Goal: Task Accomplishment & Management: Manage account settings

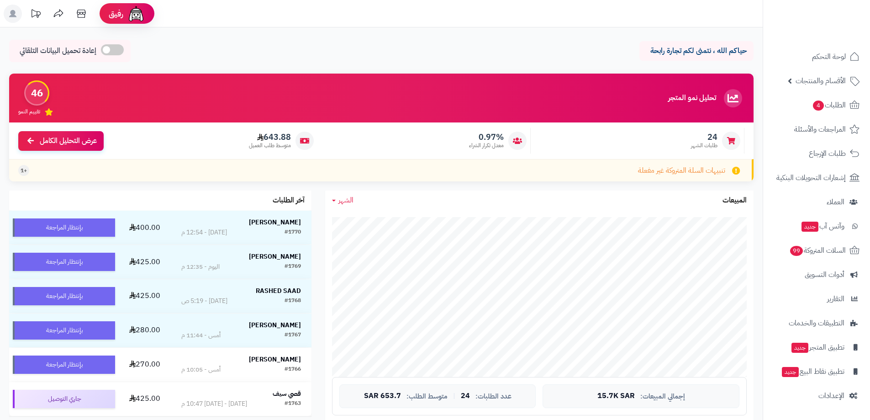
click at [816, 93] on ul "لوحة التحكم الأقسام والمنتجات المنتجات الأقسام الماركات مواصفات المنتجات مواصفا…" at bounding box center [816, 226] width 107 height 361
click at [816, 108] on span "4" at bounding box center [818, 106] width 11 height 10
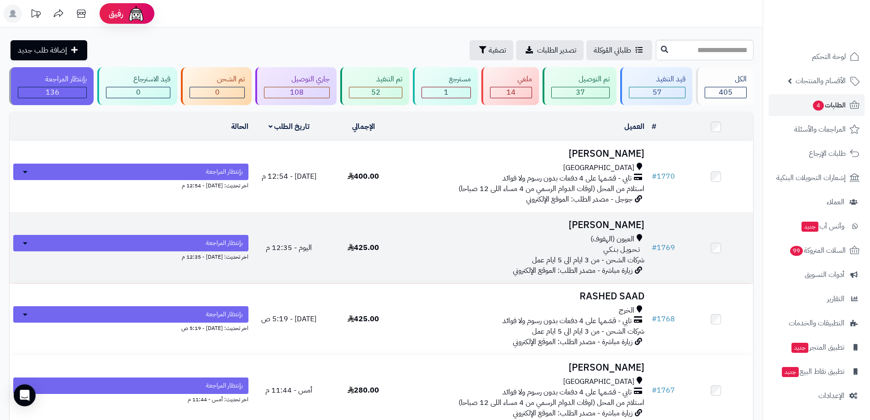
scroll to position [46, 0]
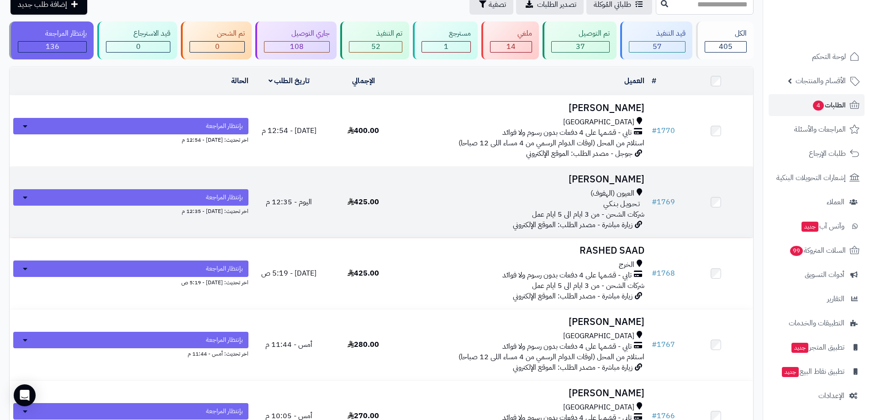
click at [621, 175] on h3 "[PERSON_NAME]" at bounding box center [524, 179] width 240 height 11
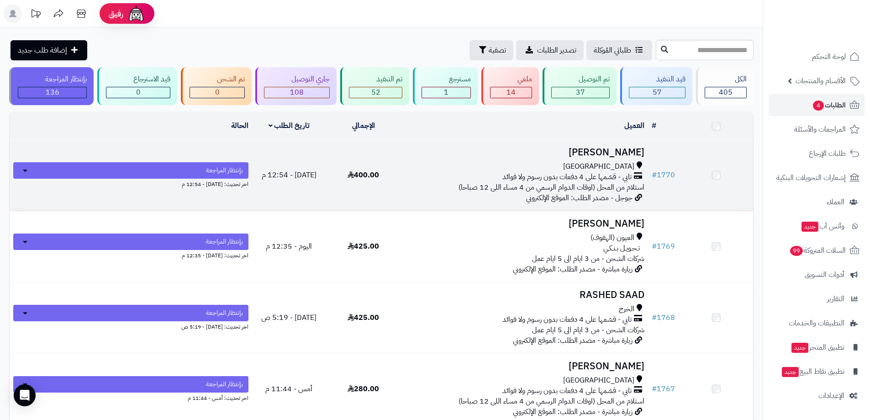
scroll to position [46, 0]
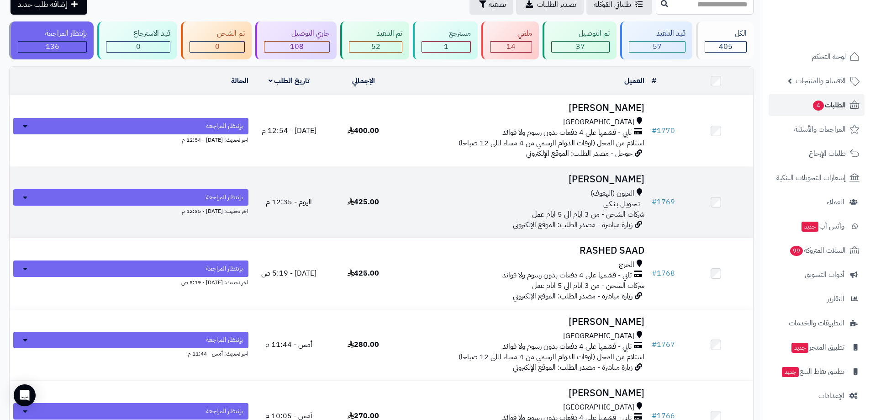
click at [622, 177] on h3 "[PERSON_NAME]" at bounding box center [524, 179] width 240 height 11
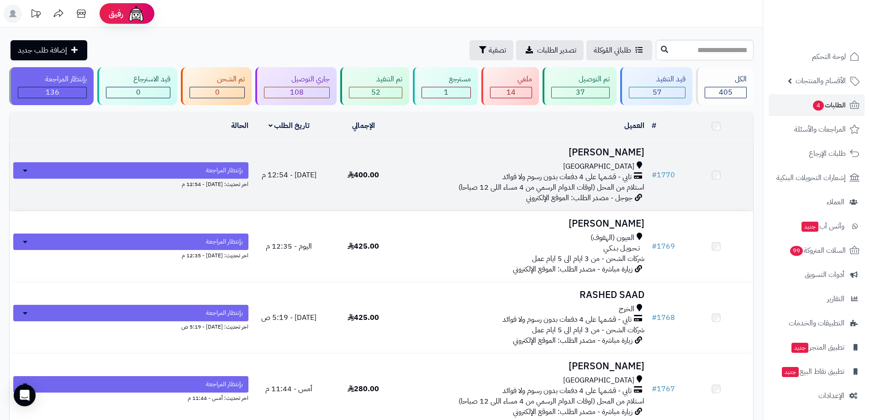
scroll to position [46, 0]
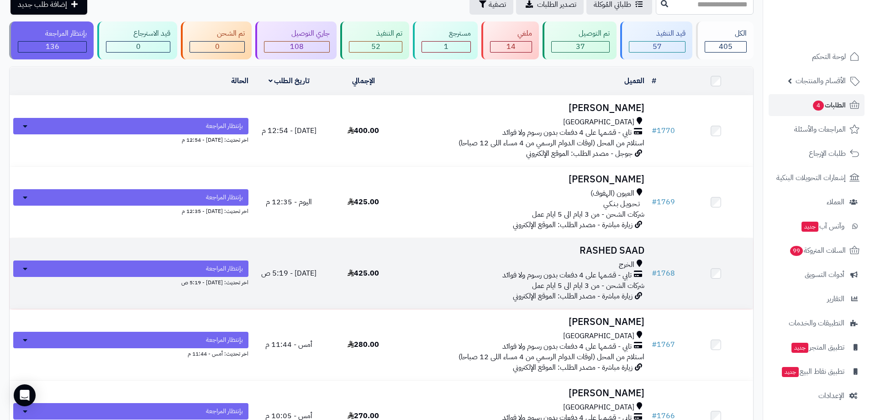
click at [586, 249] on h3 "RASHED SAAD" at bounding box center [524, 250] width 240 height 11
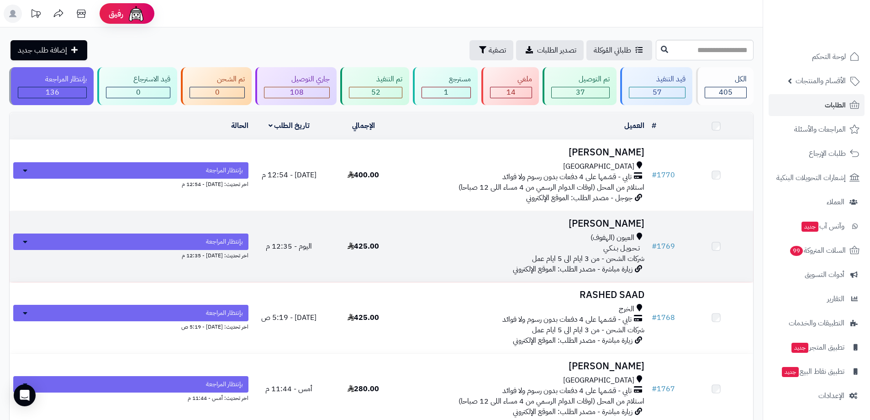
scroll to position [46, 0]
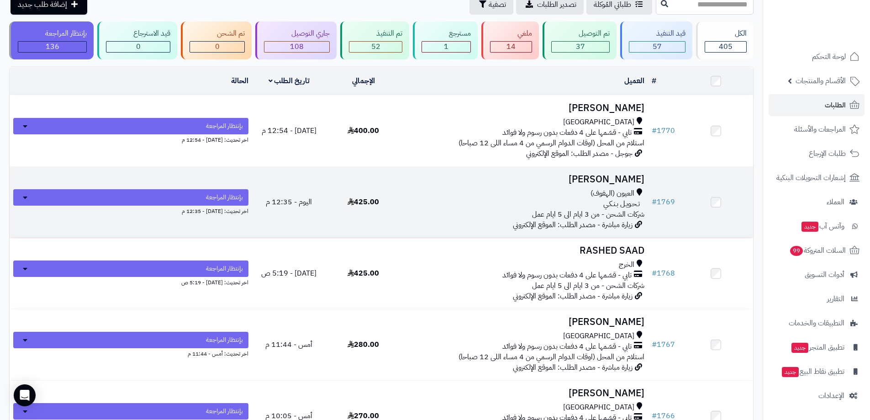
click at [615, 178] on h3 "[PERSON_NAME]" at bounding box center [524, 179] width 240 height 11
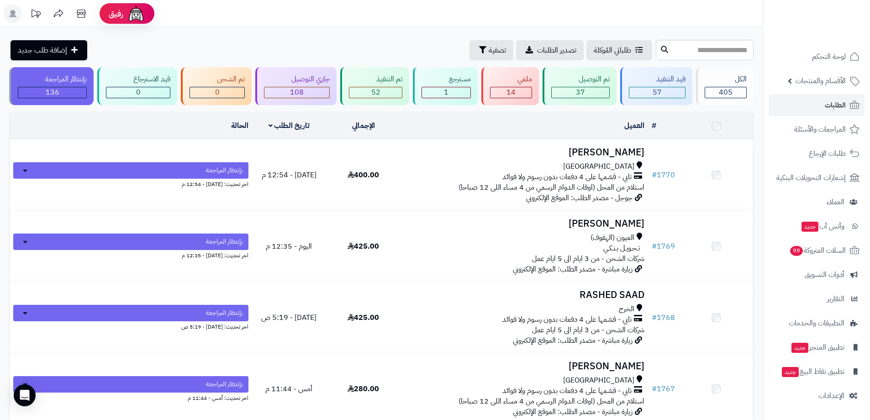
scroll to position [46, 0]
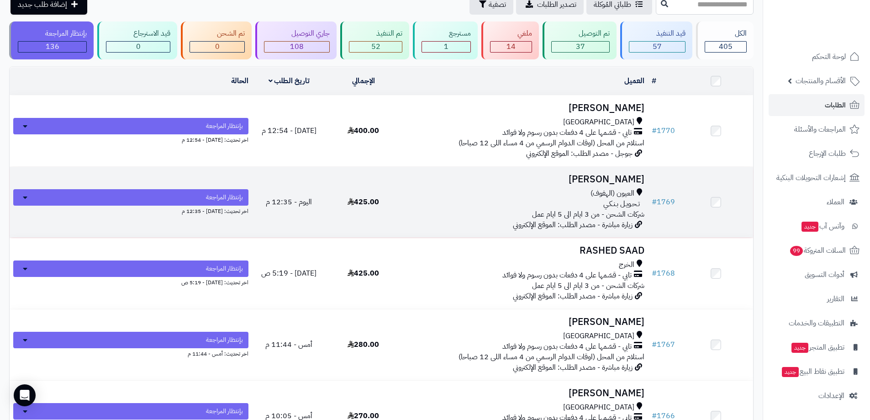
click at [645, 175] on h3 "[PERSON_NAME]" at bounding box center [524, 179] width 240 height 11
